Goal: Register for event/course

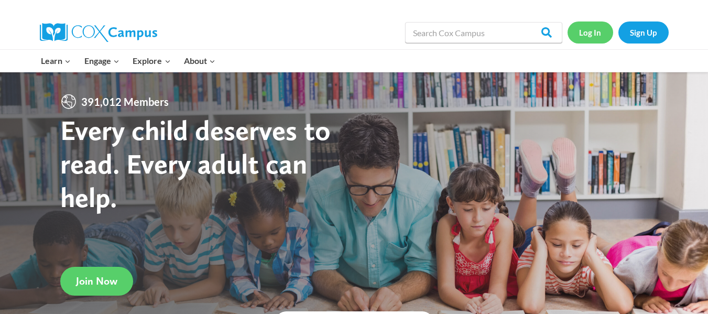
click at [587, 32] on link "Log In" at bounding box center [591, 31] width 46 height 21
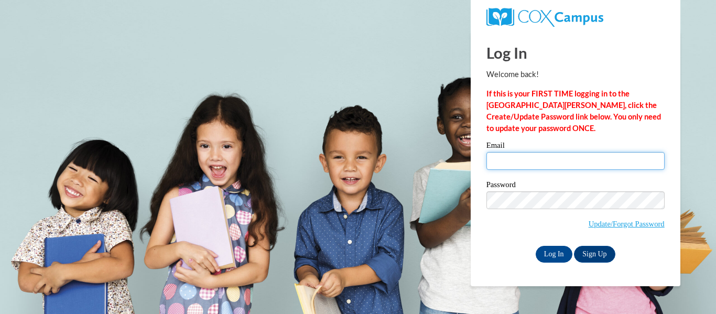
click at [533, 160] on input "Email" at bounding box center [575, 161] width 178 height 18
type input "vgifford@kusd.edu"
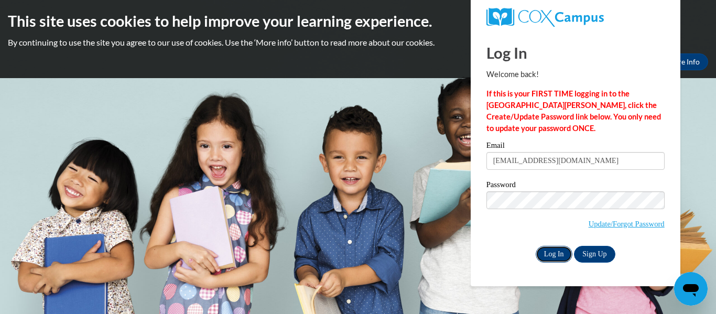
click at [557, 253] on input "Log In" at bounding box center [554, 254] width 37 height 17
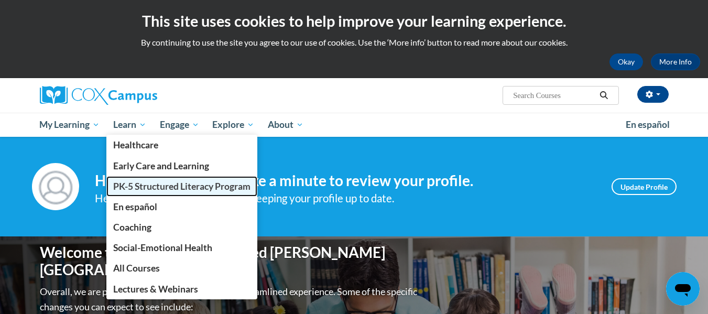
click at [155, 189] on span "PK-5 Structured Literacy Program" at bounding box center [181, 186] width 137 height 11
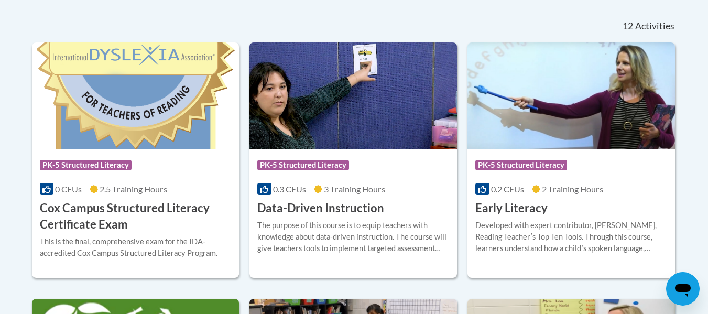
scroll to position [436, 0]
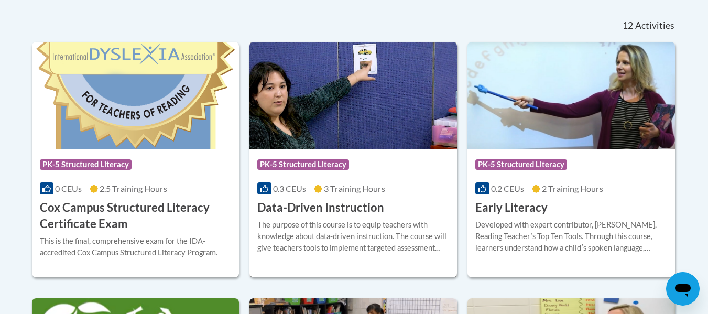
click at [309, 236] on div "The purpose of this course is to equip teachers with knowledge about data-drive…" at bounding box center [353, 236] width 192 height 35
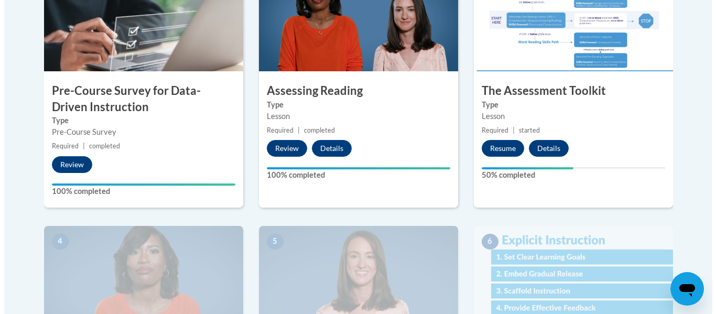
scroll to position [393, 0]
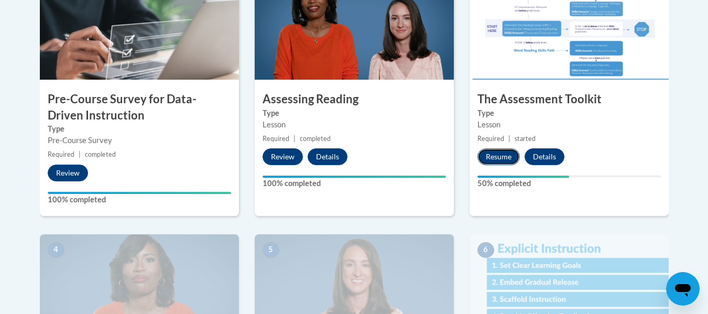
click at [498, 155] on button "Resume" at bounding box center [498, 156] width 42 height 17
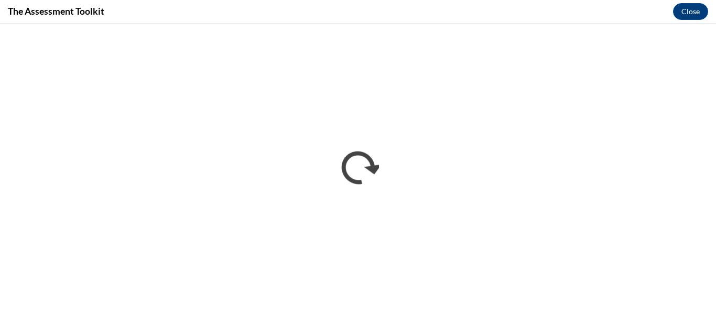
scroll to position [0, 0]
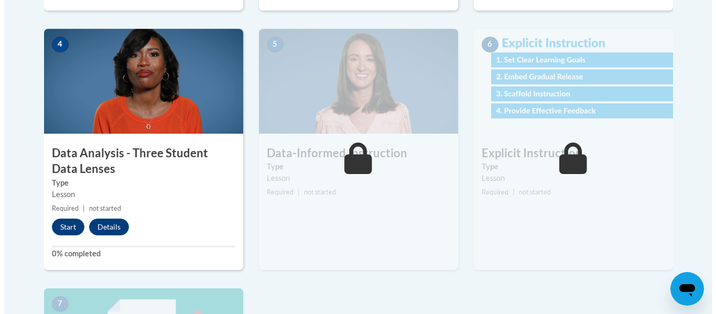
scroll to position [593, 0]
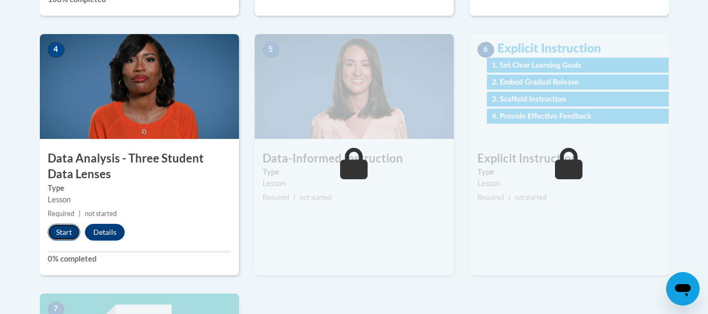
click at [65, 230] on button "Start" at bounding box center [64, 232] width 32 height 17
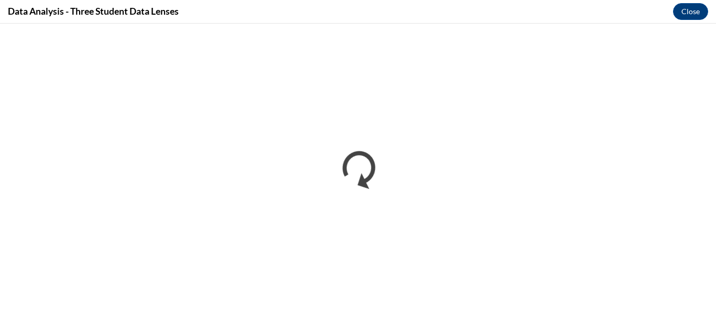
scroll to position [0, 0]
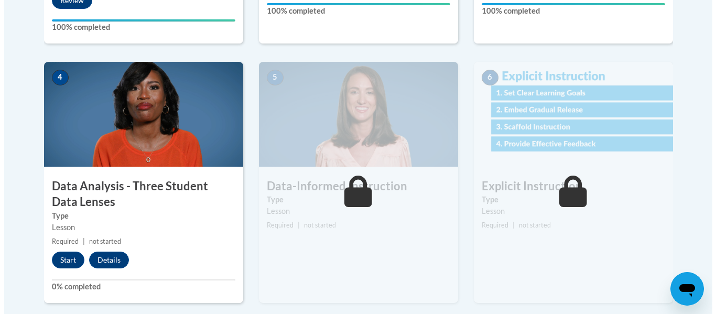
scroll to position [566, 0]
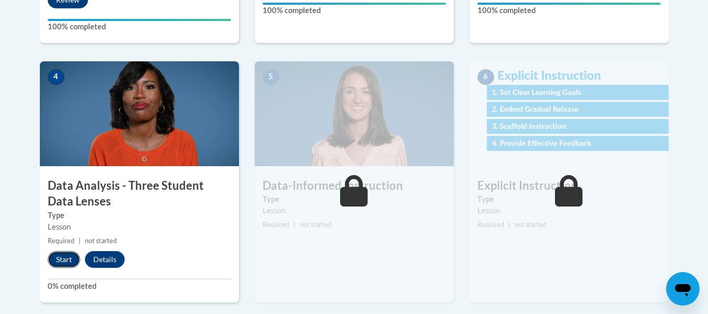
click at [61, 260] on button "Start" at bounding box center [64, 259] width 32 height 17
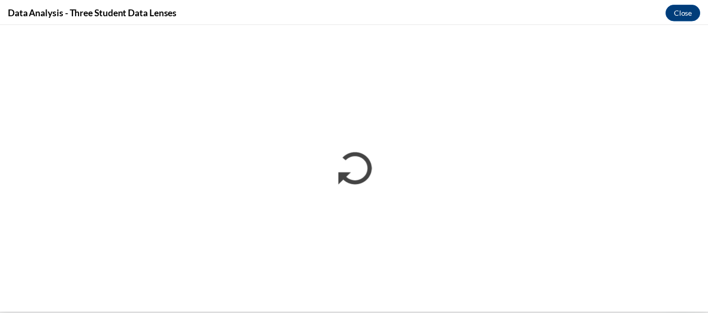
scroll to position [0, 0]
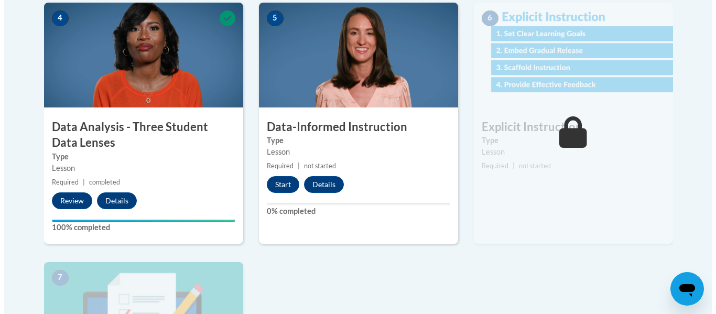
scroll to position [625, 0]
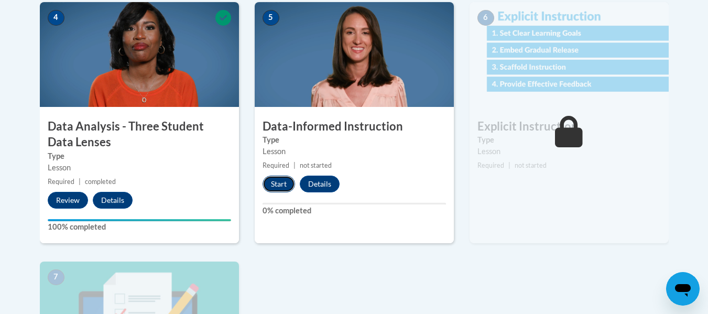
click at [278, 183] on button "Start" at bounding box center [279, 184] width 32 height 17
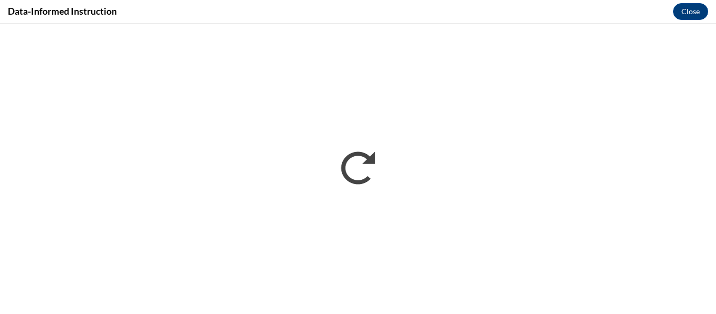
scroll to position [0, 0]
